Goal: Task Accomplishment & Management: Use online tool/utility

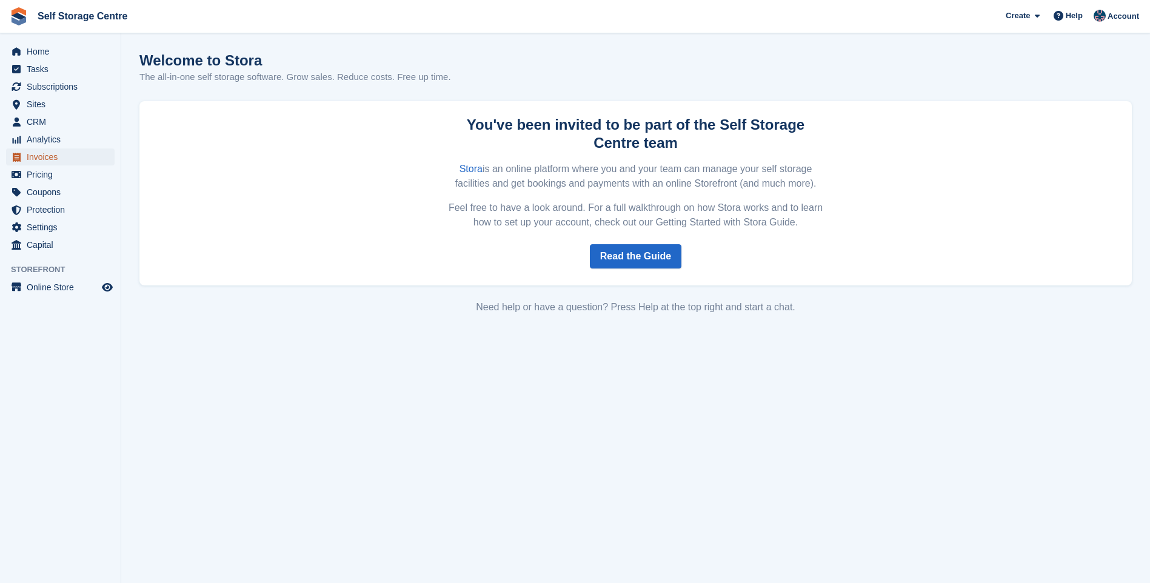
click at [49, 161] on span "Invoices" at bounding box center [63, 156] width 73 height 17
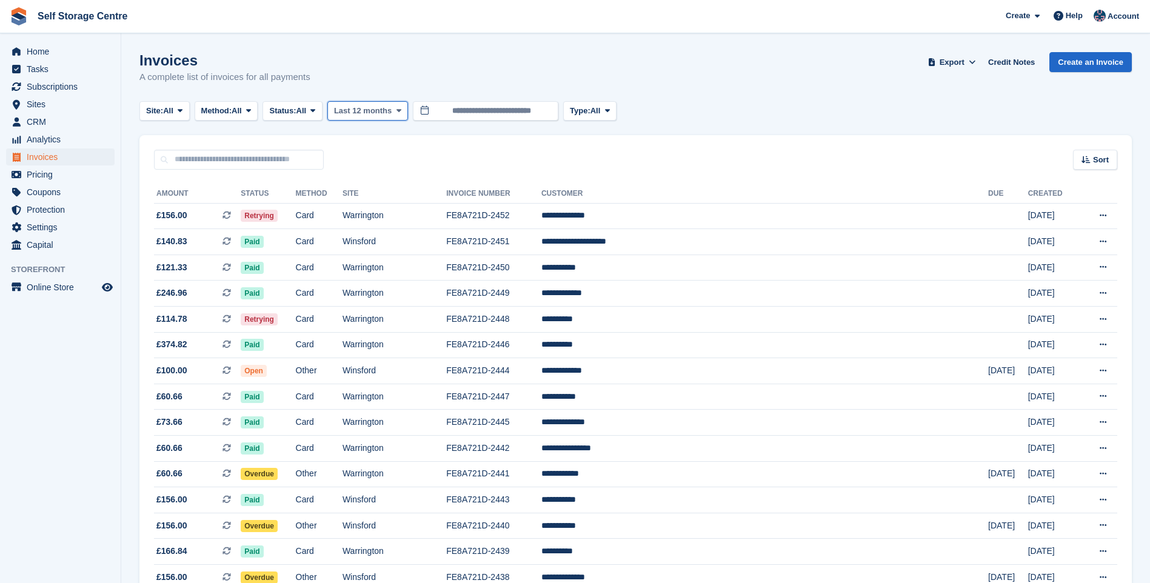
click at [379, 110] on span "Last 12 months" at bounding box center [363, 111] width 58 height 12
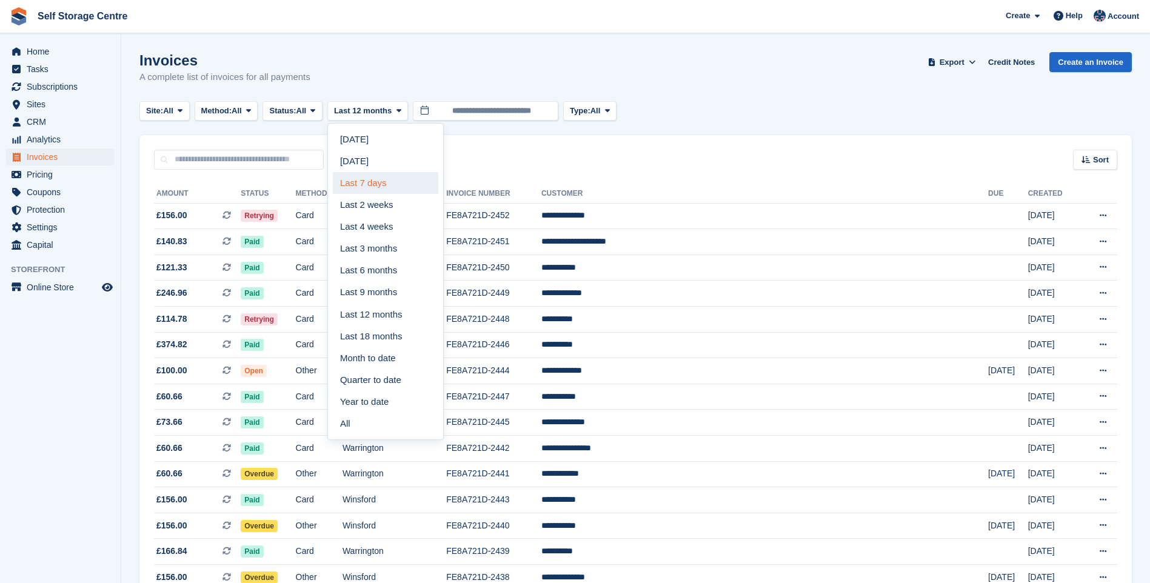
click at [384, 178] on link "Last 7 days" at bounding box center [385, 183] width 105 height 22
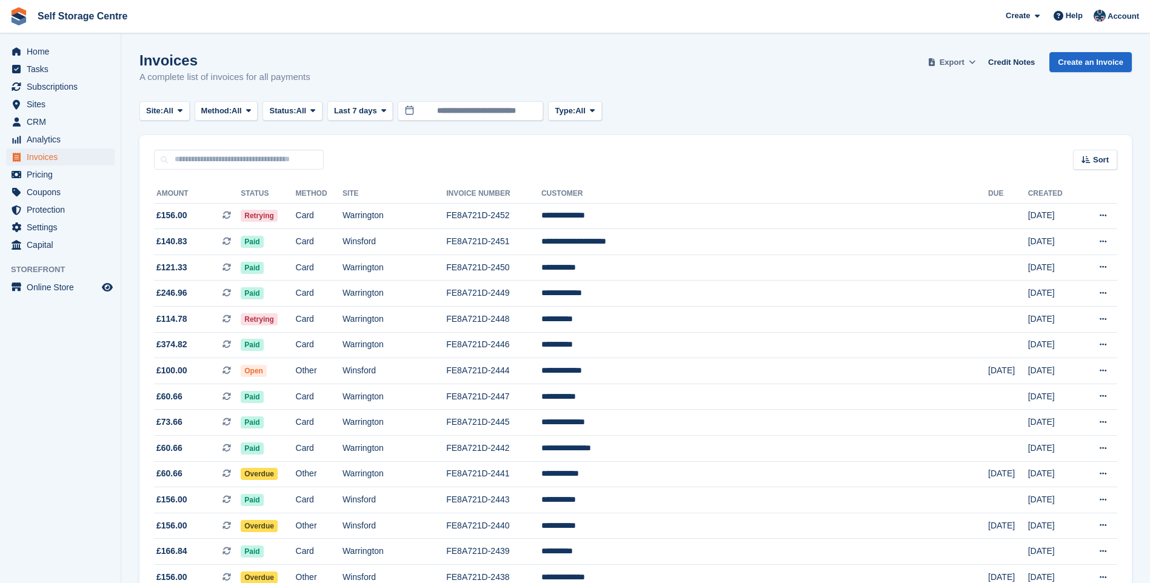
click at [973, 62] on span at bounding box center [972, 62] width 12 height 12
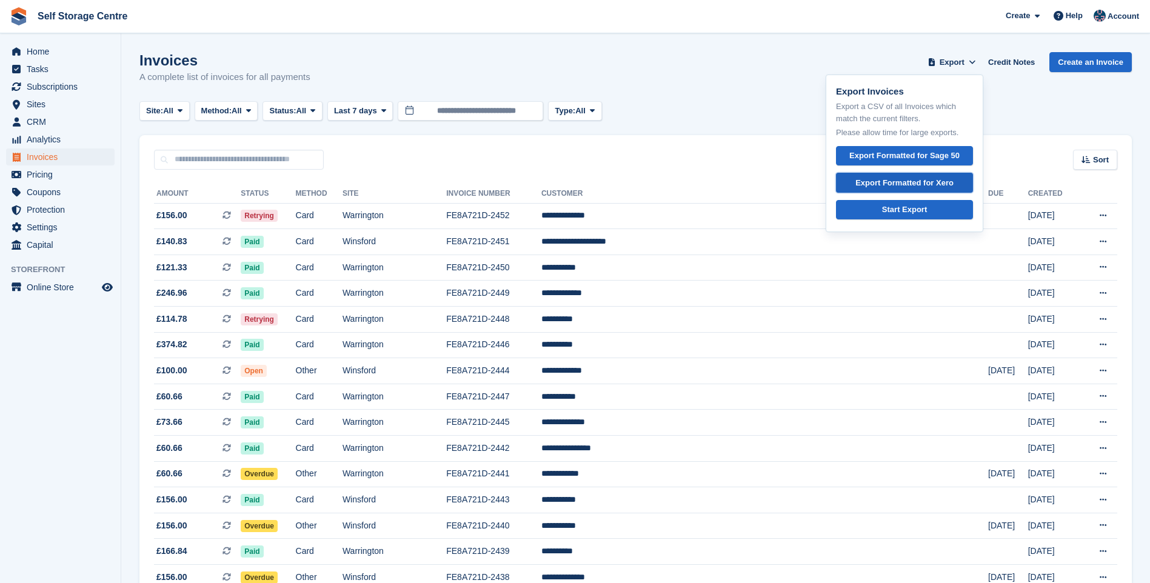
click at [925, 180] on div "Export Formatted for Xero" at bounding box center [904, 183] width 98 height 12
click at [70, 54] on span "Home" at bounding box center [63, 51] width 73 height 17
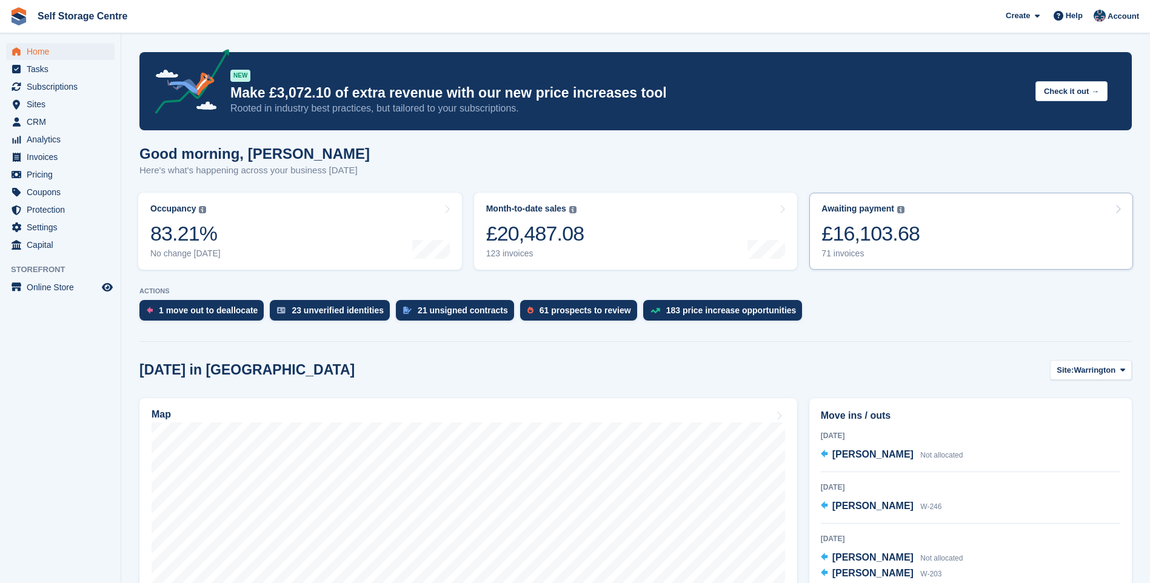
click at [885, 235] on div "£16,103.68" at bounding box center [870, 233] width 98 height 25
